Goal: Check status: Check status

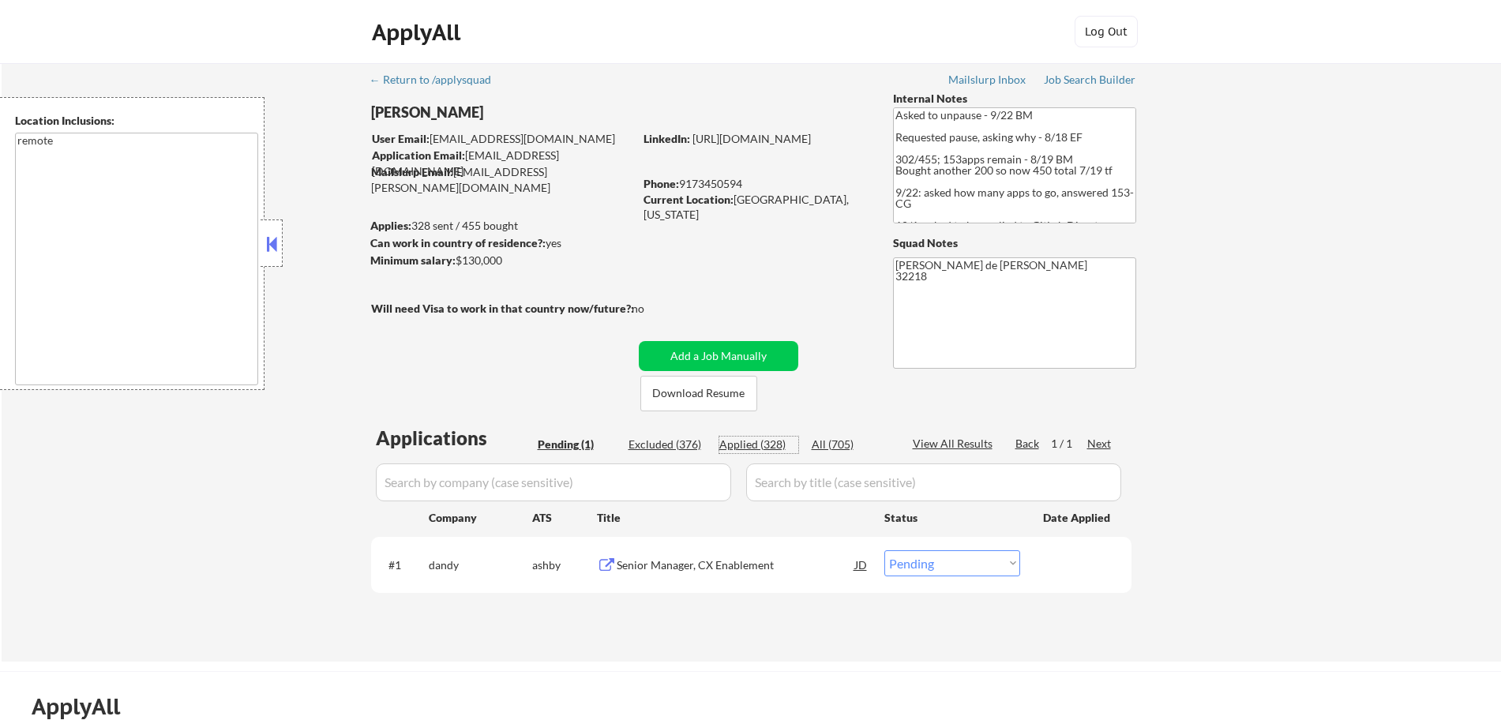
click at [762, 450] on div "Applied (328)" at bounding box center [758, 445] width 79 height 16
select select ""applied""
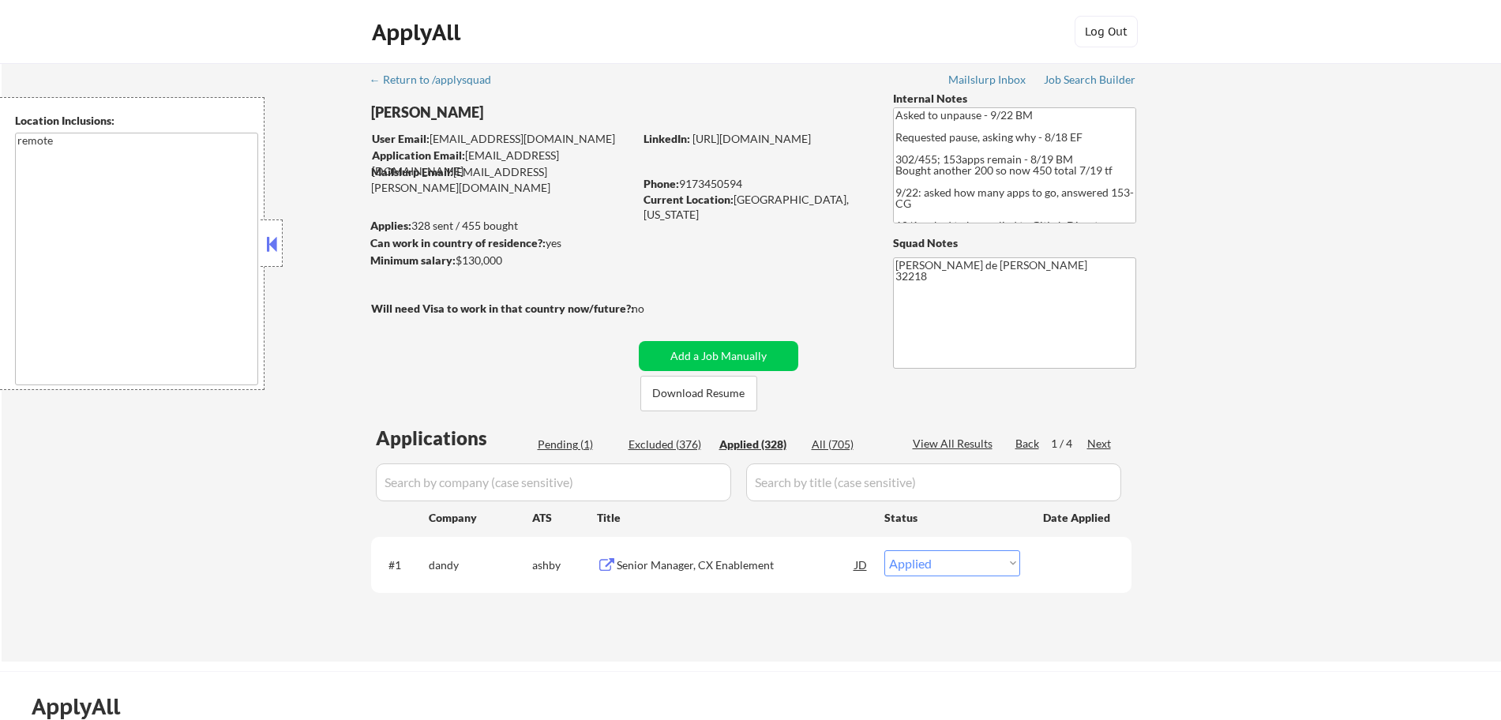
select select ""applied""
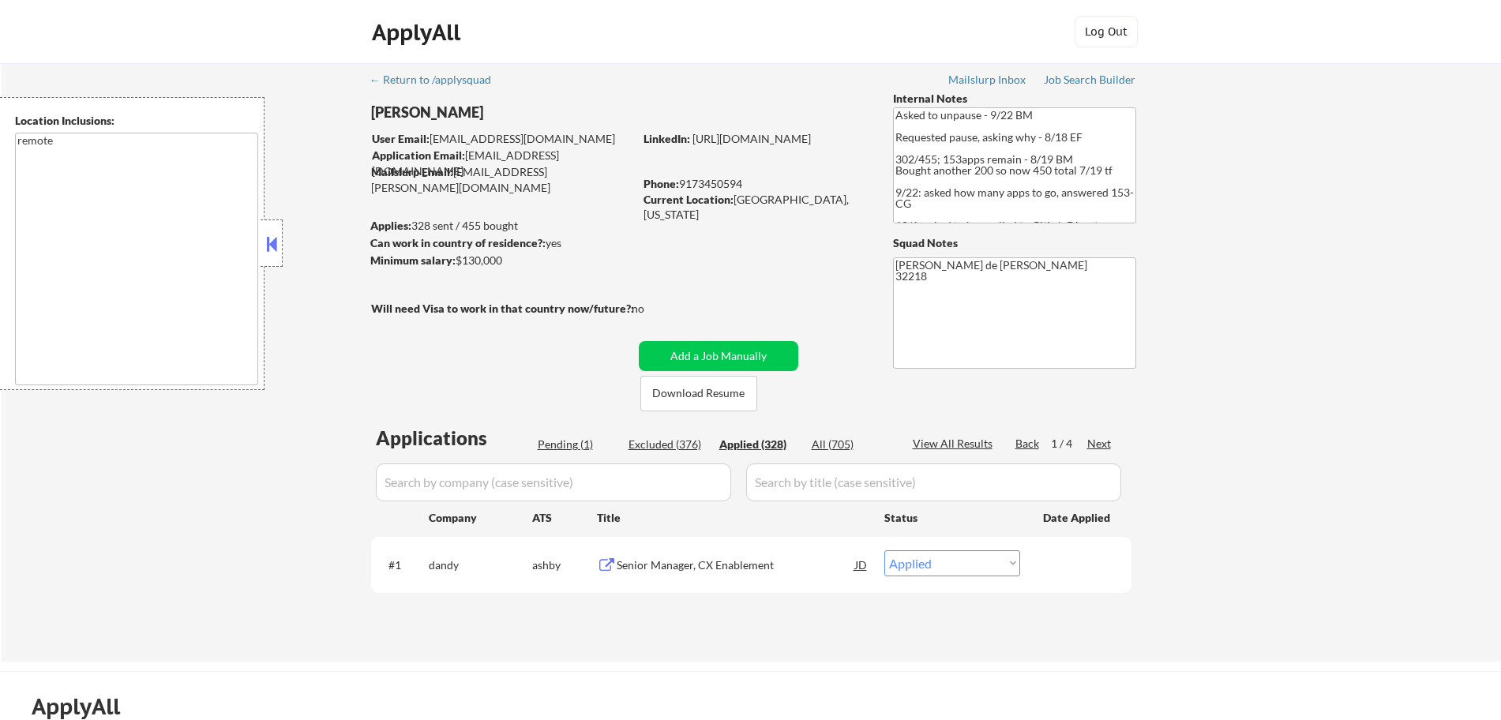
select select ""applied""
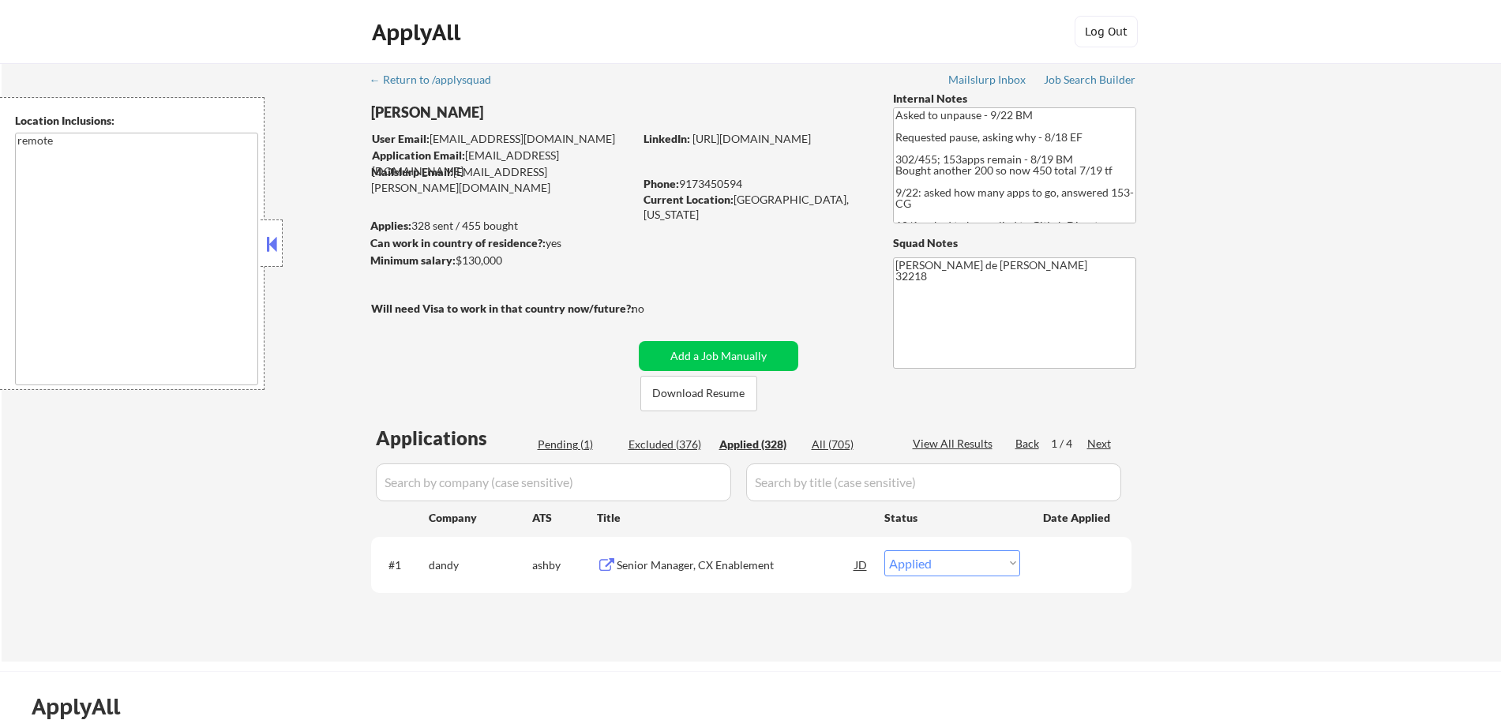
select select ""applied""
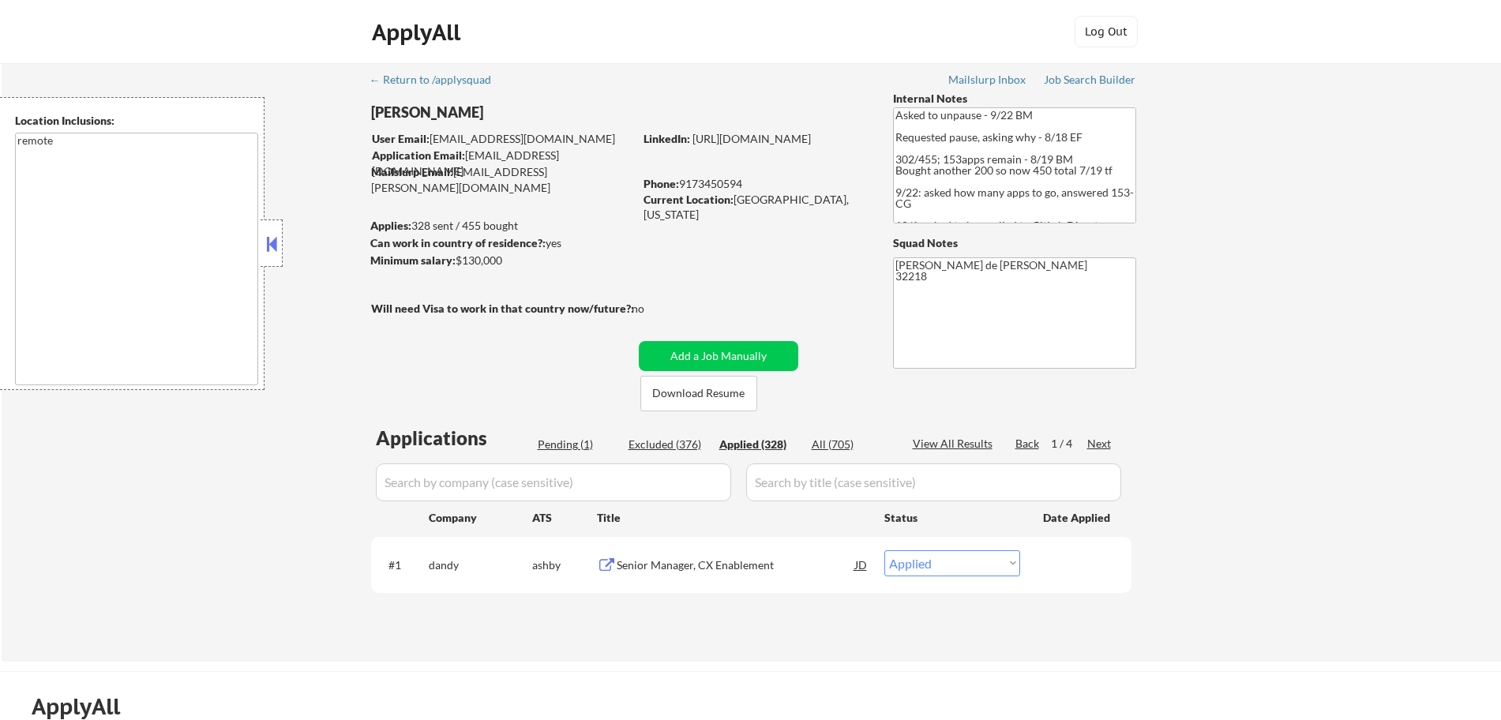
select select ""applied""
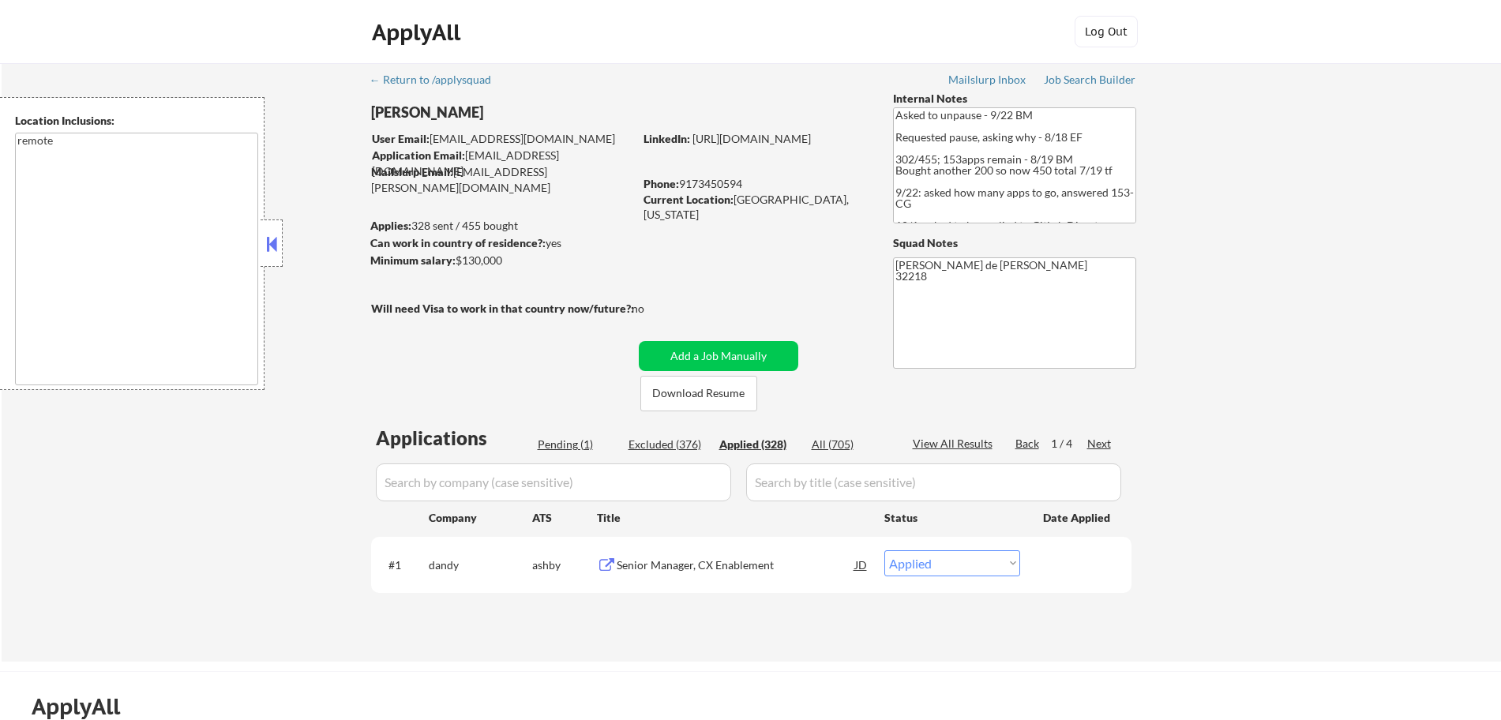
select select ""applied""
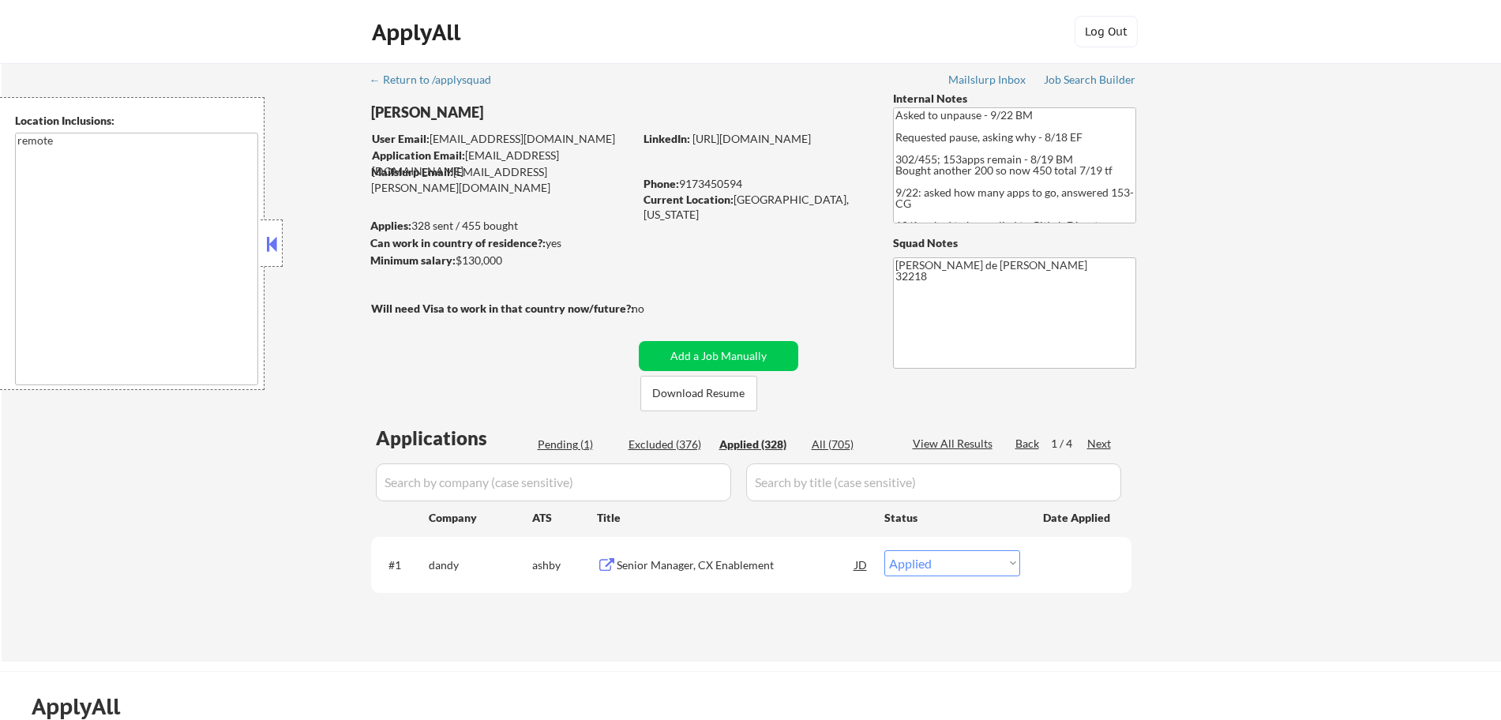
select select ""applied""
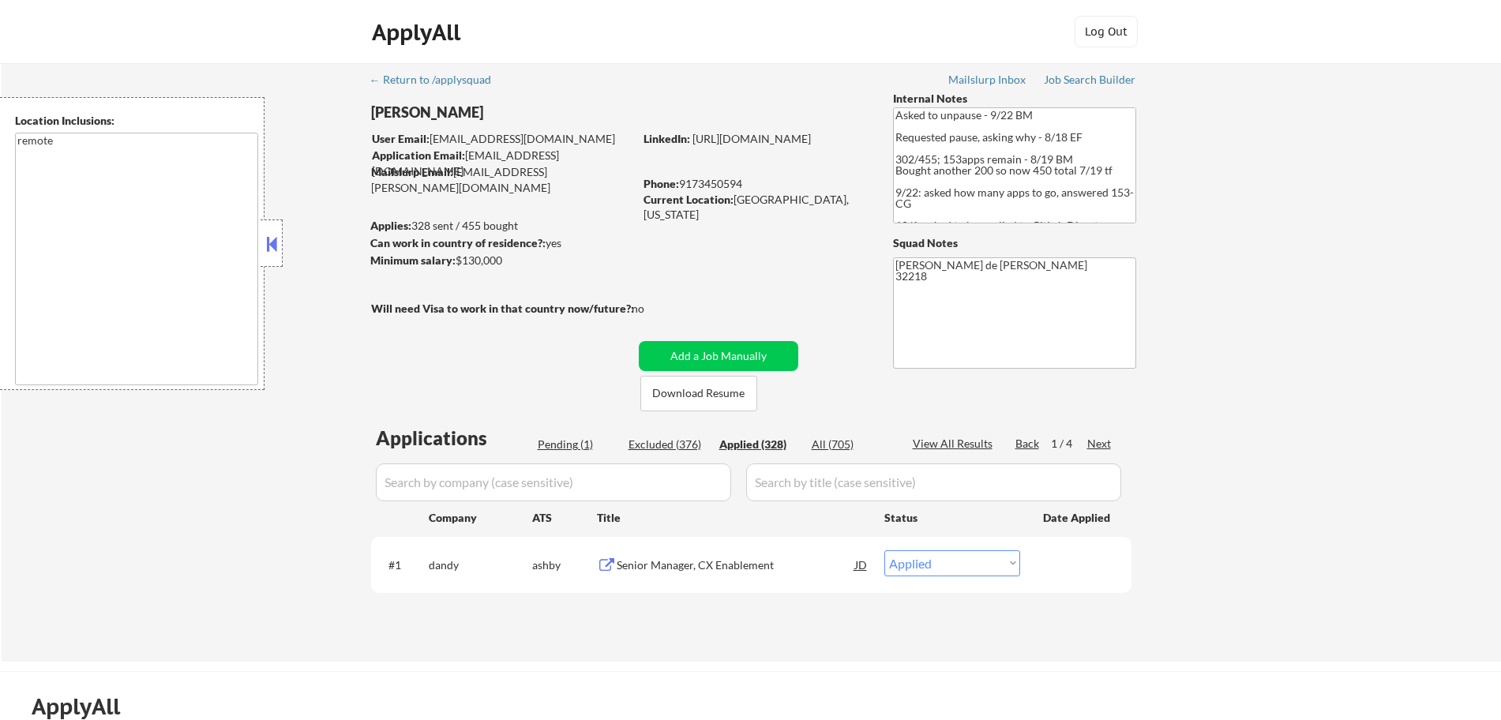
select select ""applied""
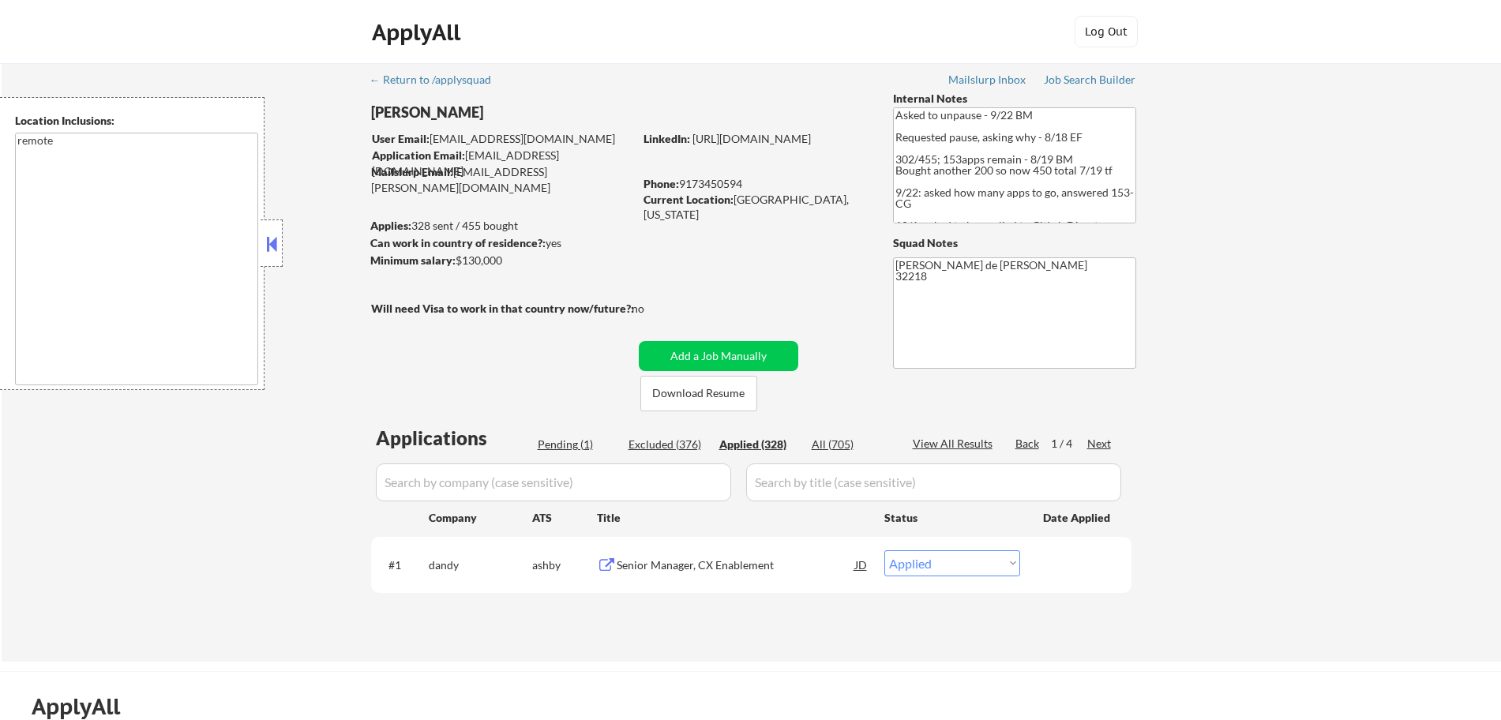
select select ""applied""
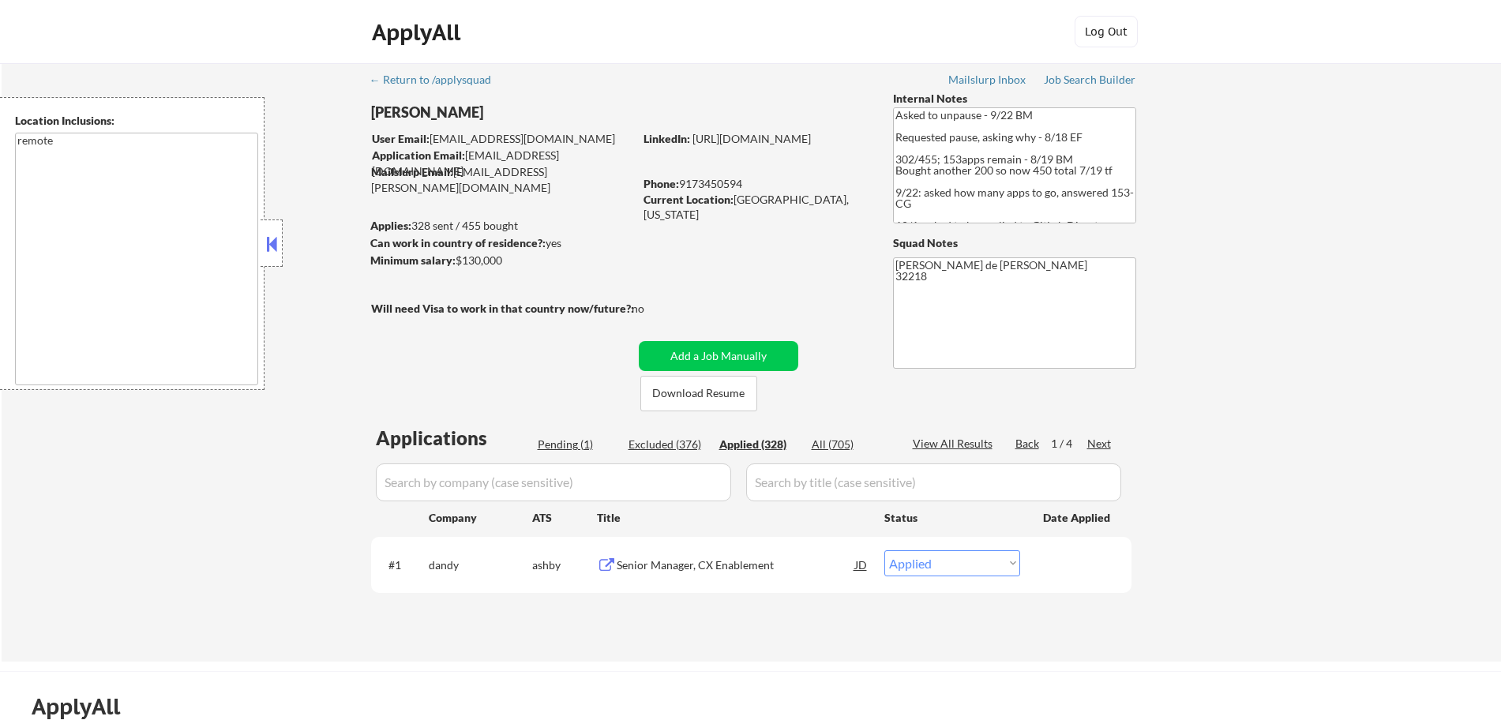
select select ""applied""
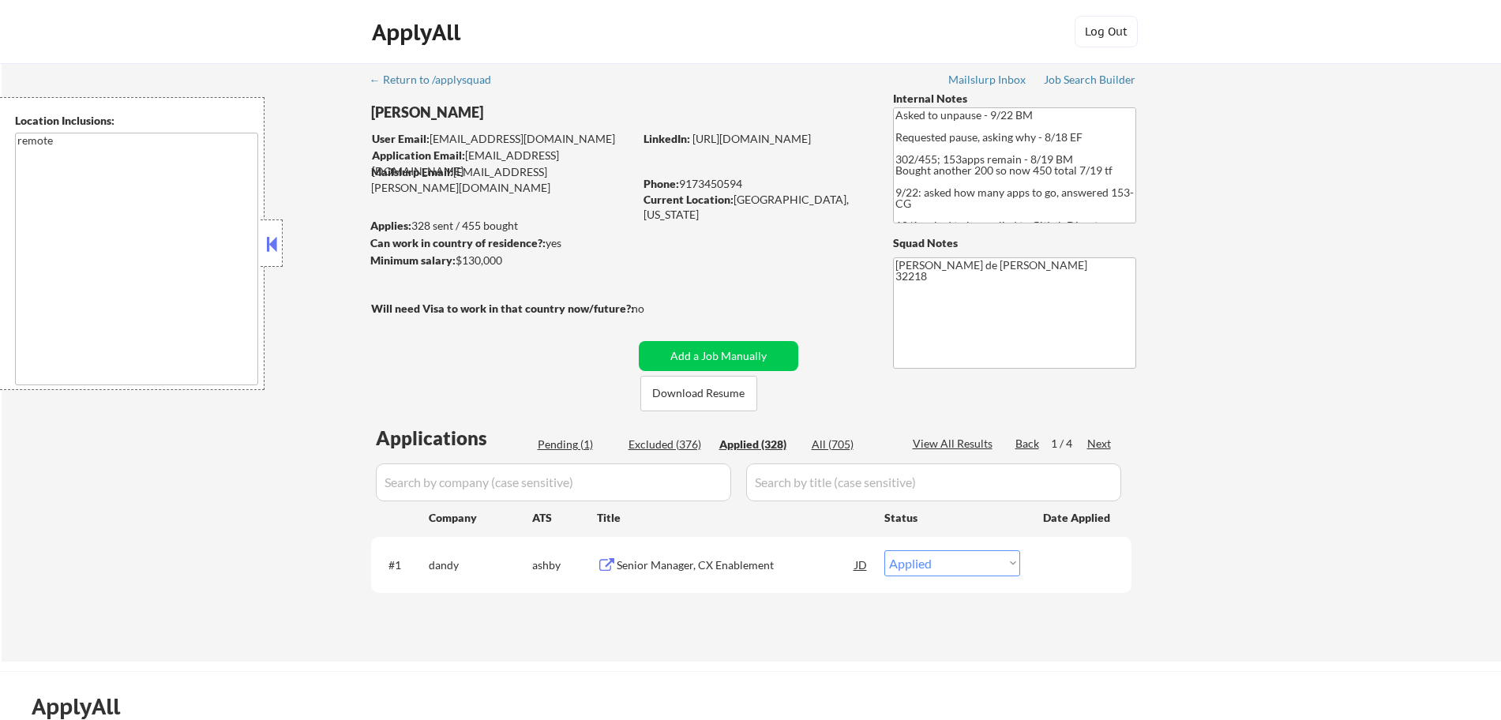
select select ""applied""
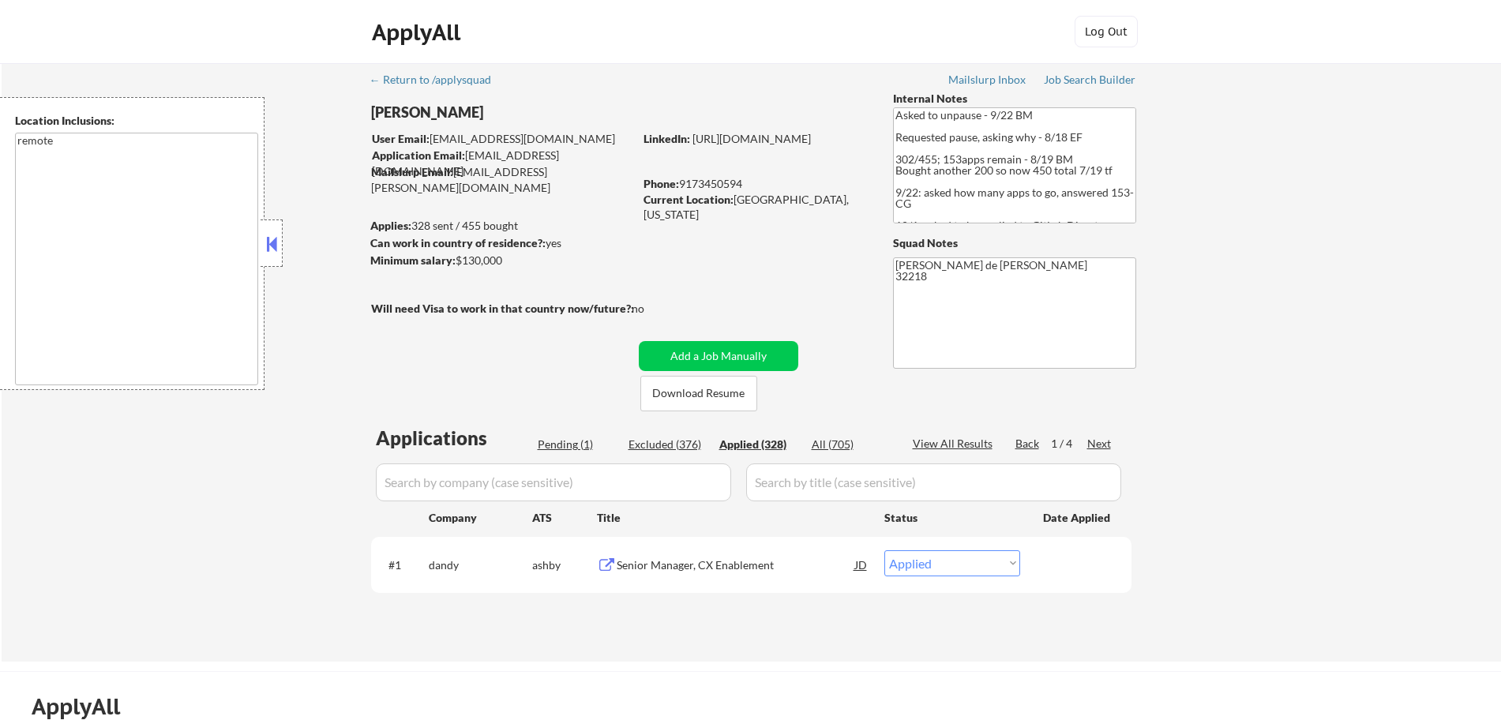
select select ""applied""
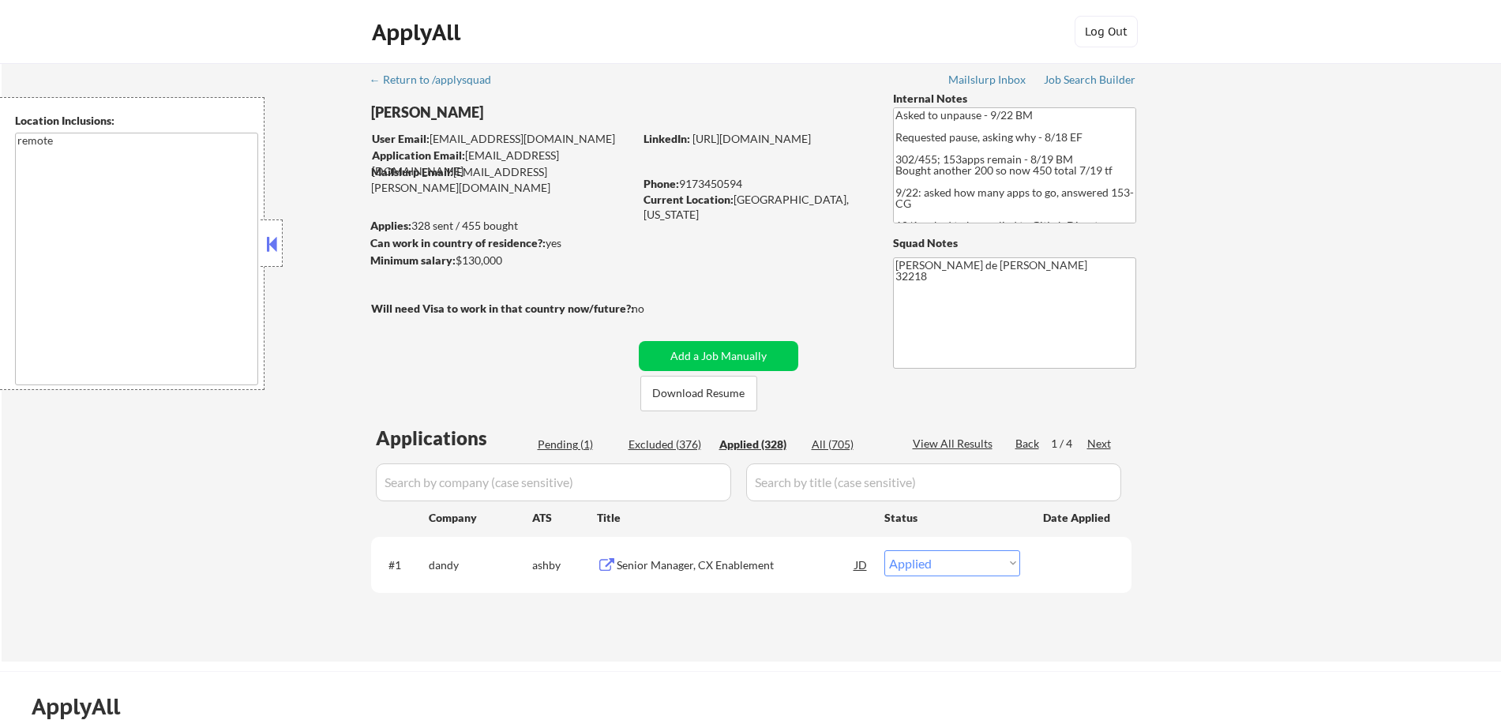
select select ""applied""
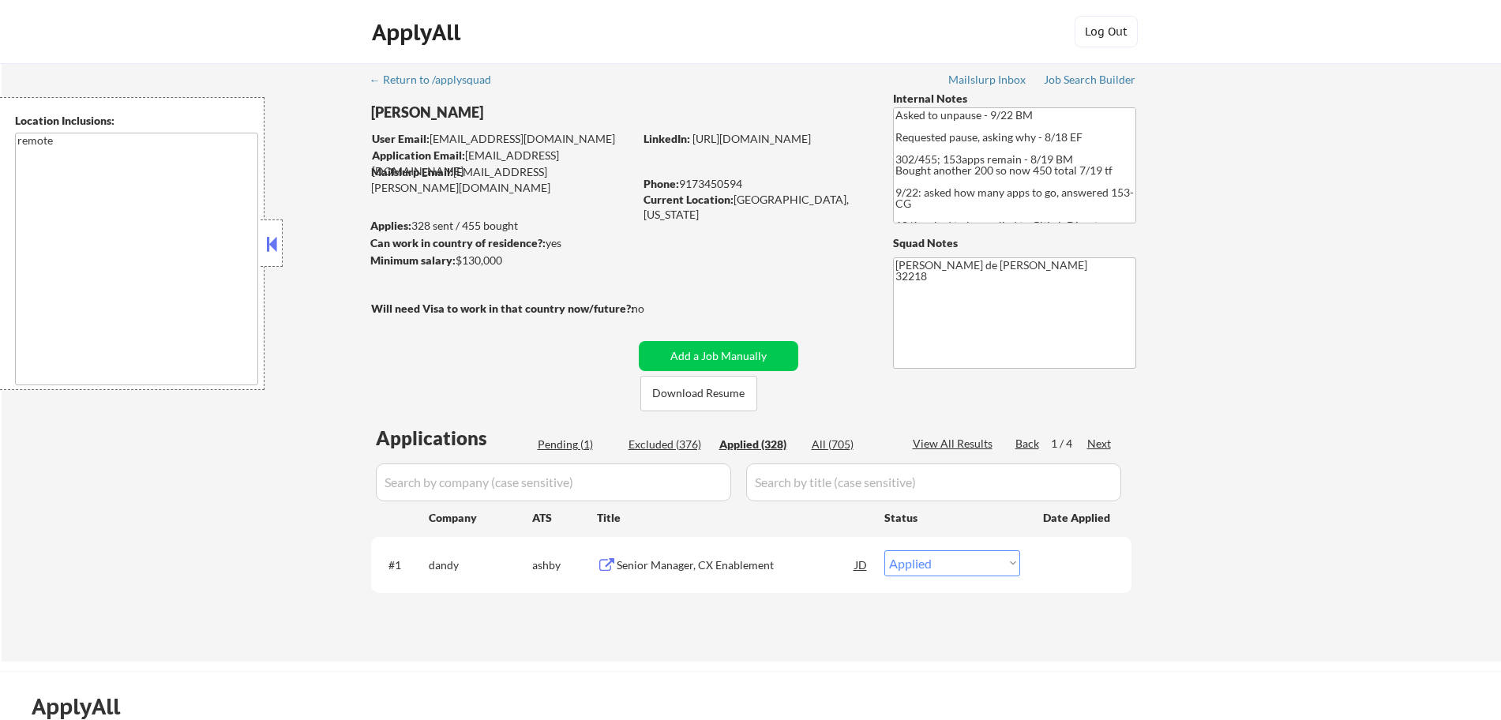
select select ""applied""
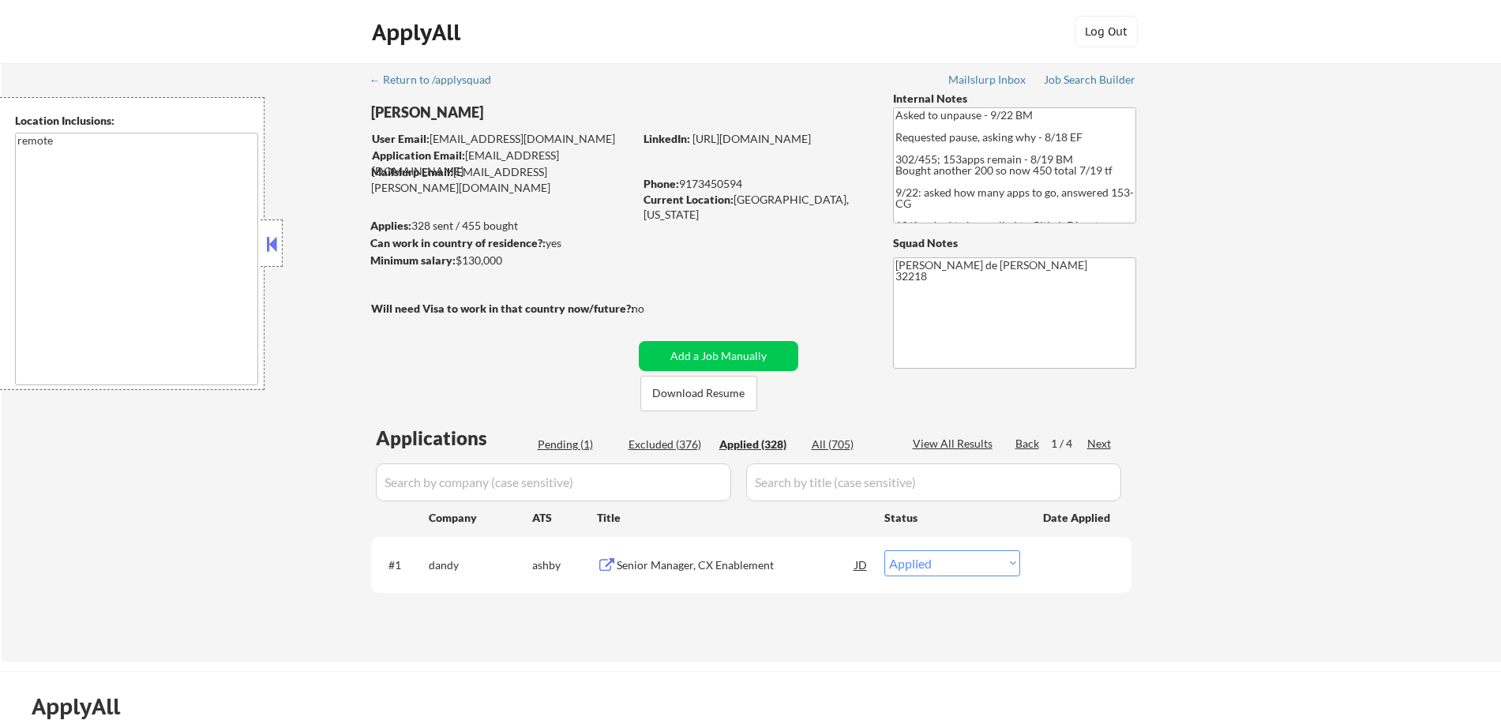
select select ""applied""
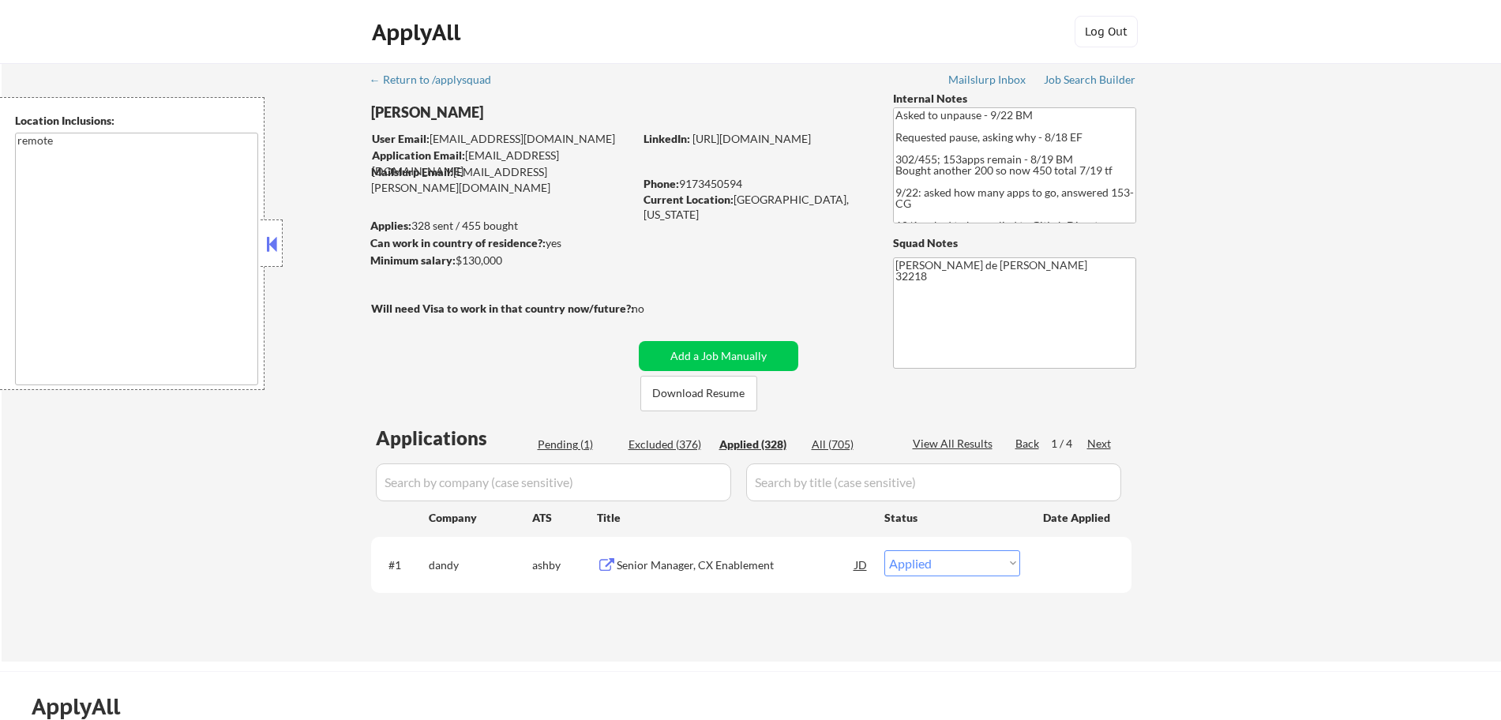
select select ""applied""
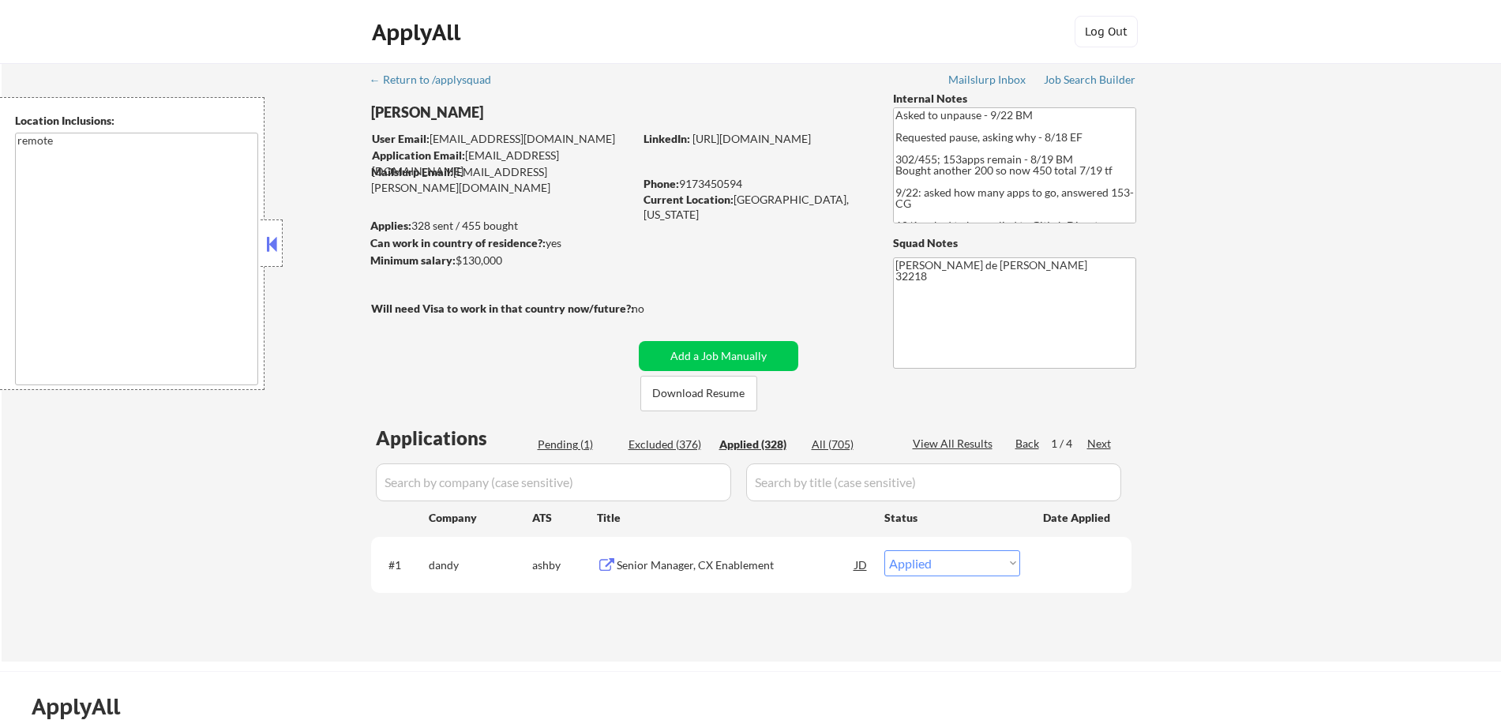
select select ""applied""
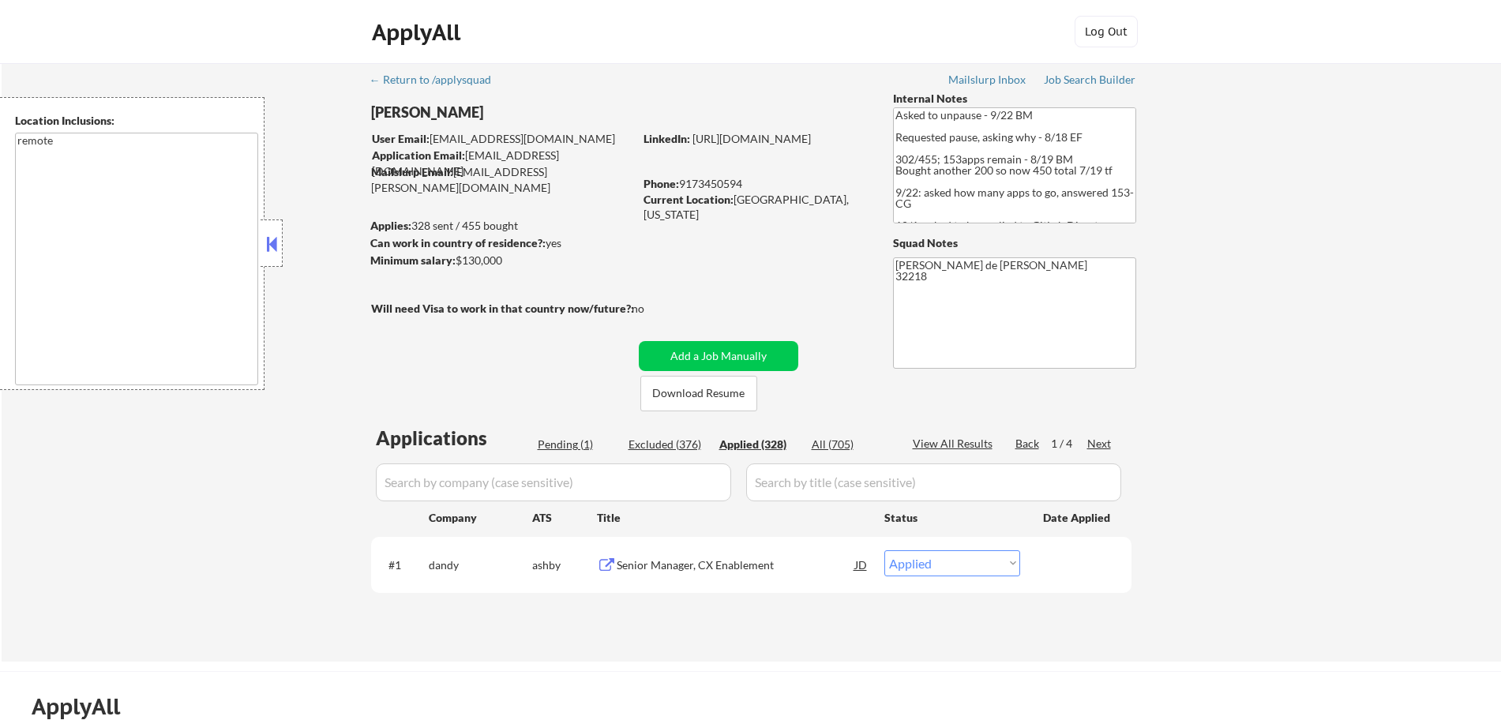
select select ""applied""
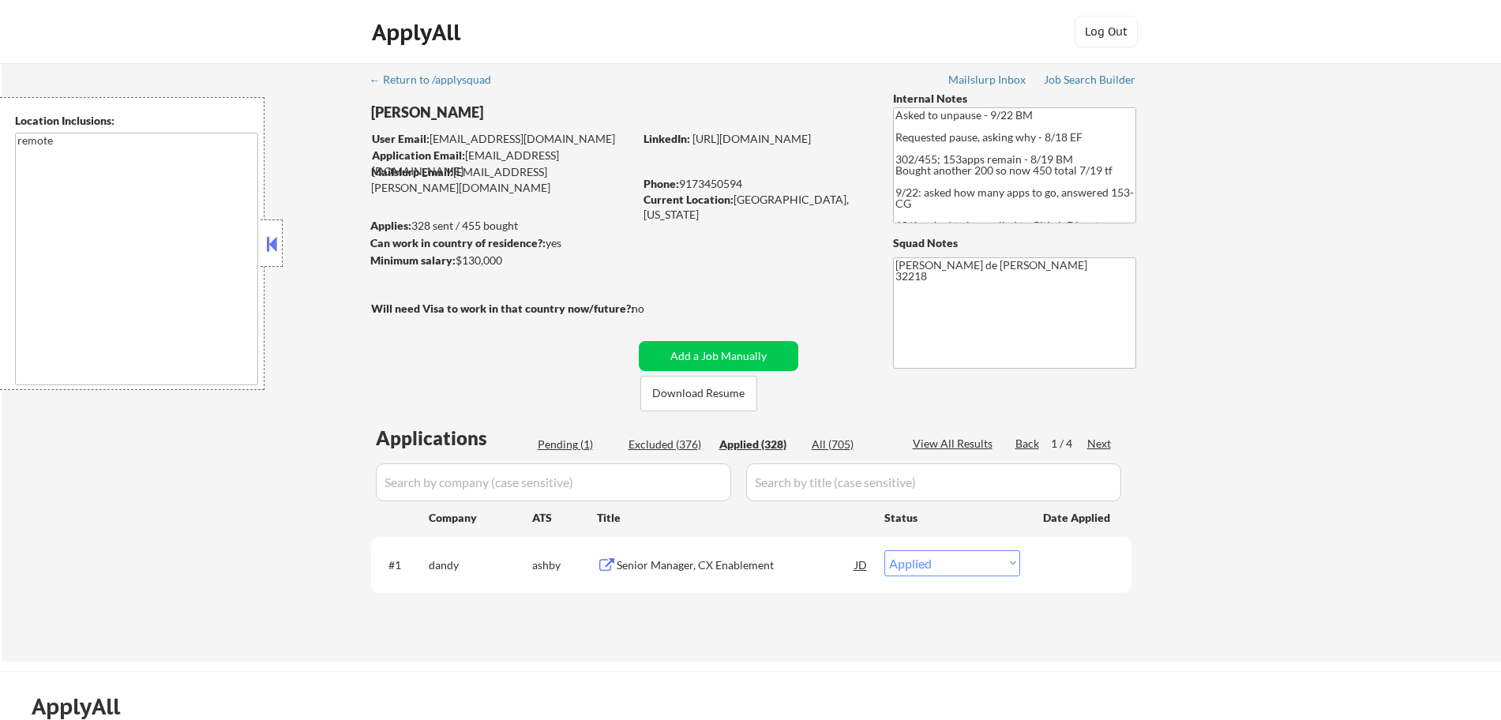
select select ""applied""
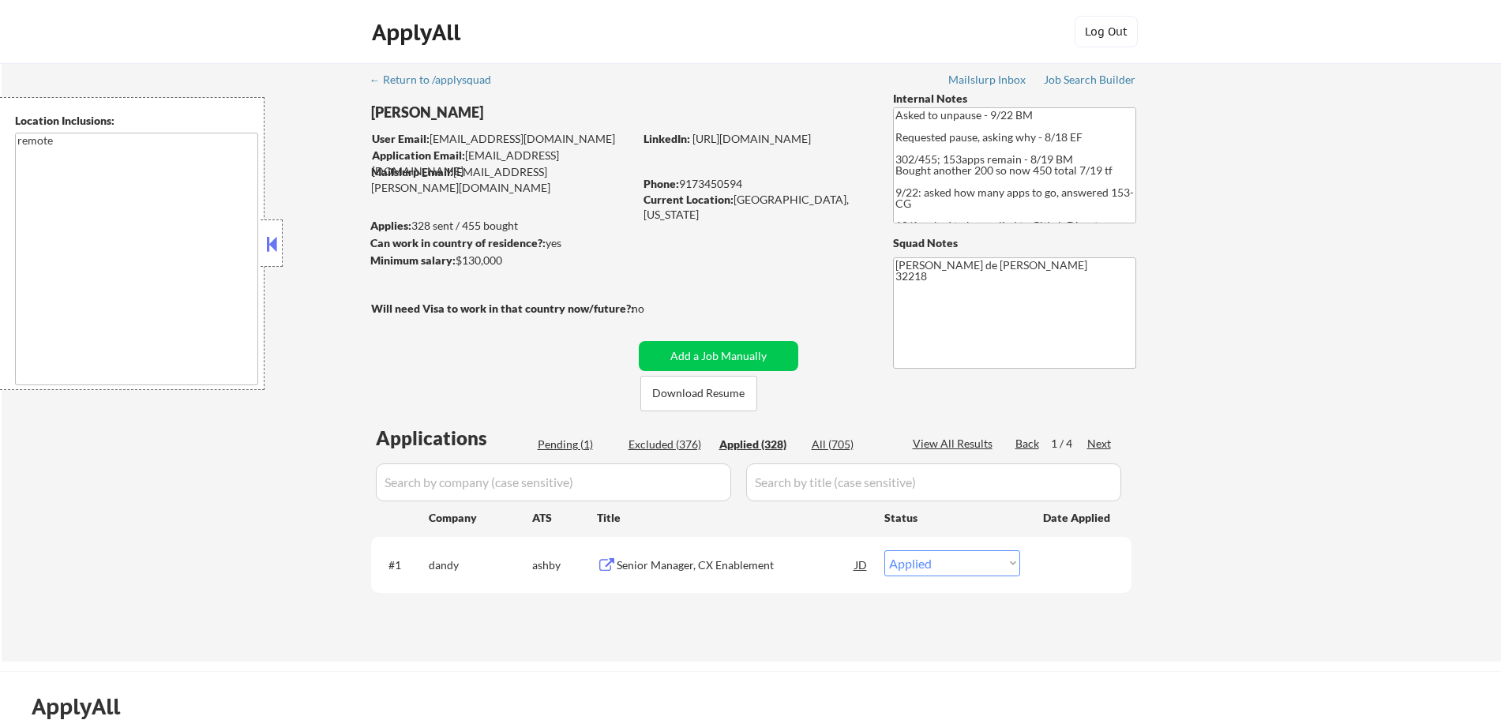
select select ""applied""
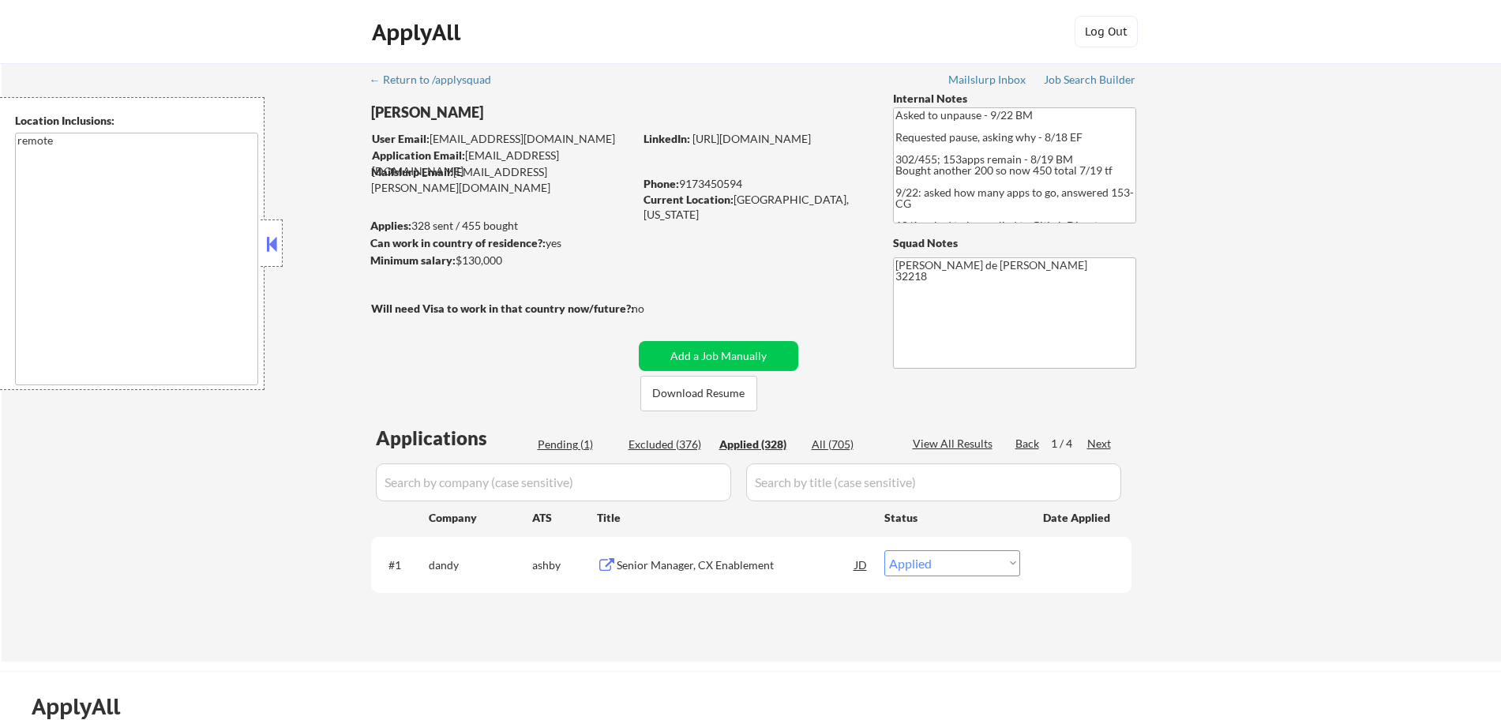
select select ""applied""
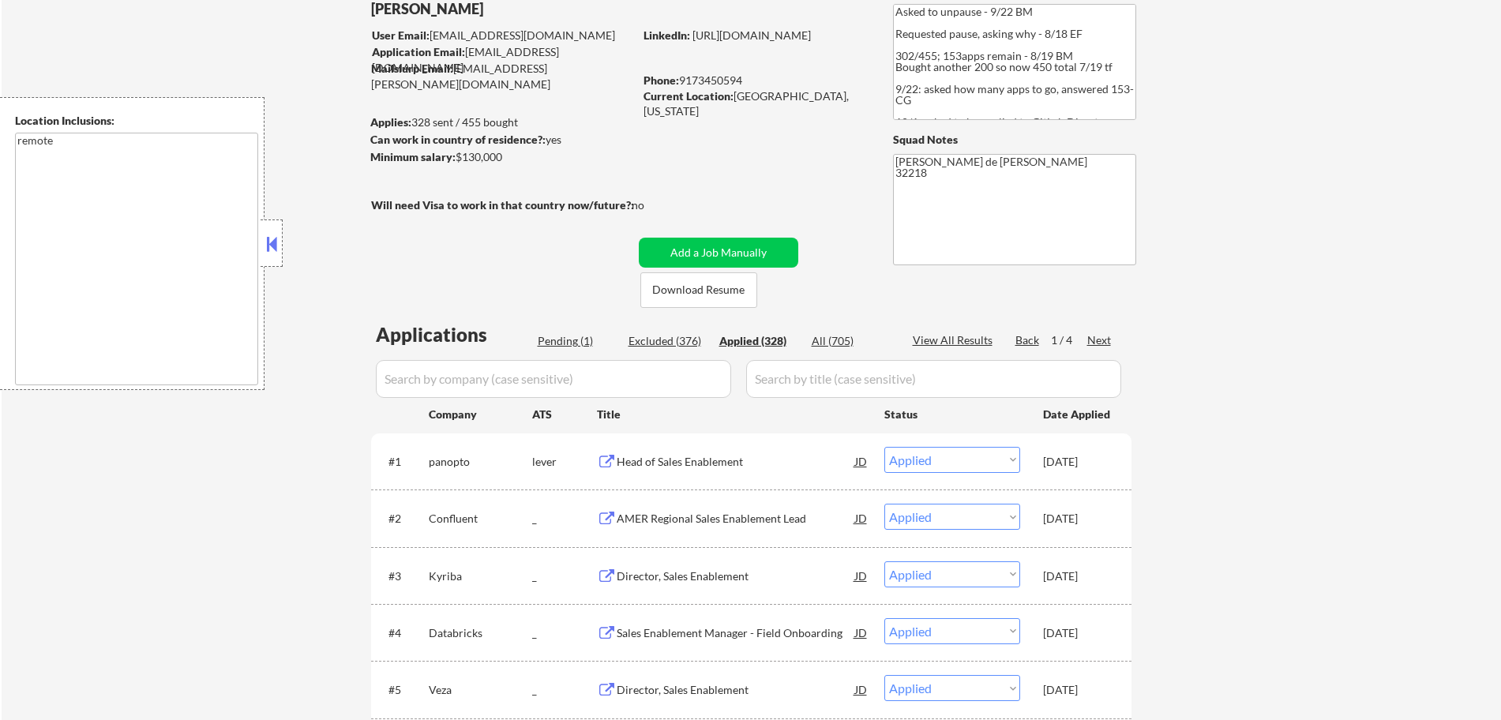
scroll to position [87, 0]
